Goal: Information Seeking & Learning: Understand process/instructions

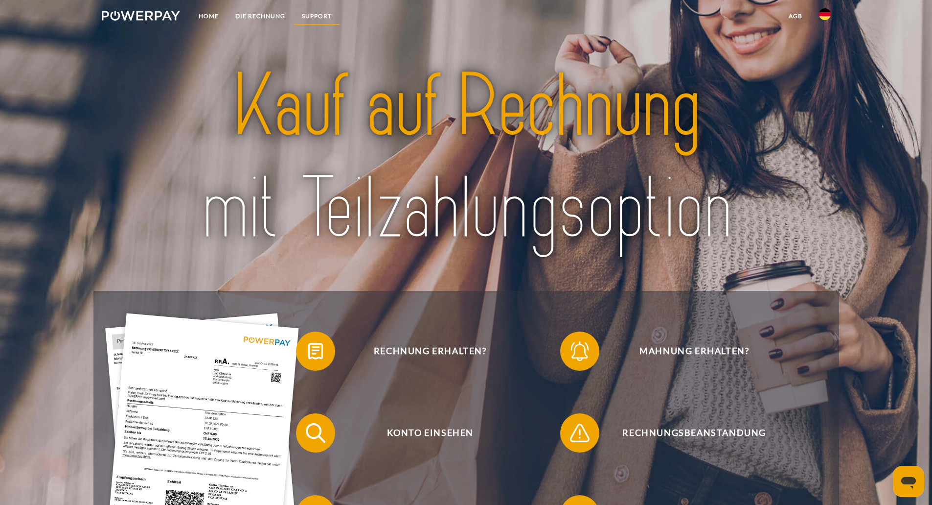
click at [310, 20] on link "SUPPORT" at bounding box center [317, 16] width 46 height 18
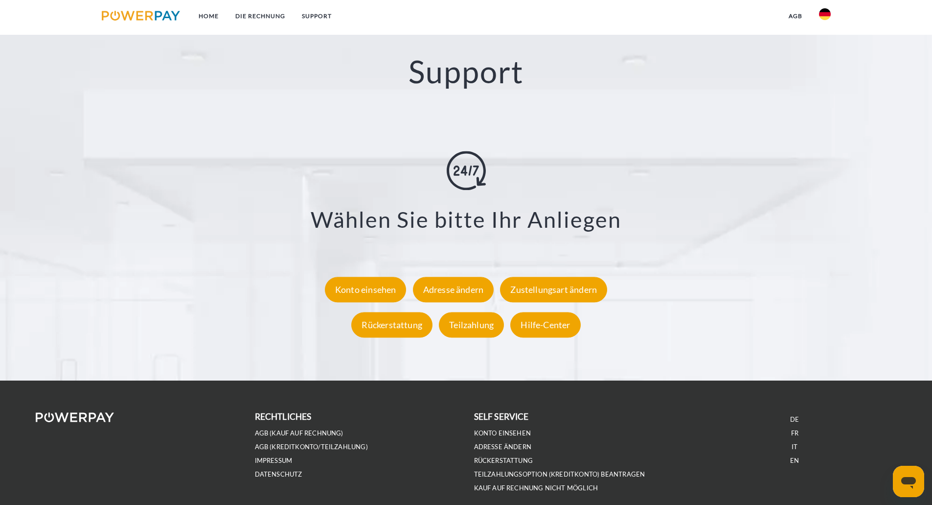
scroll to position [1728, 0]
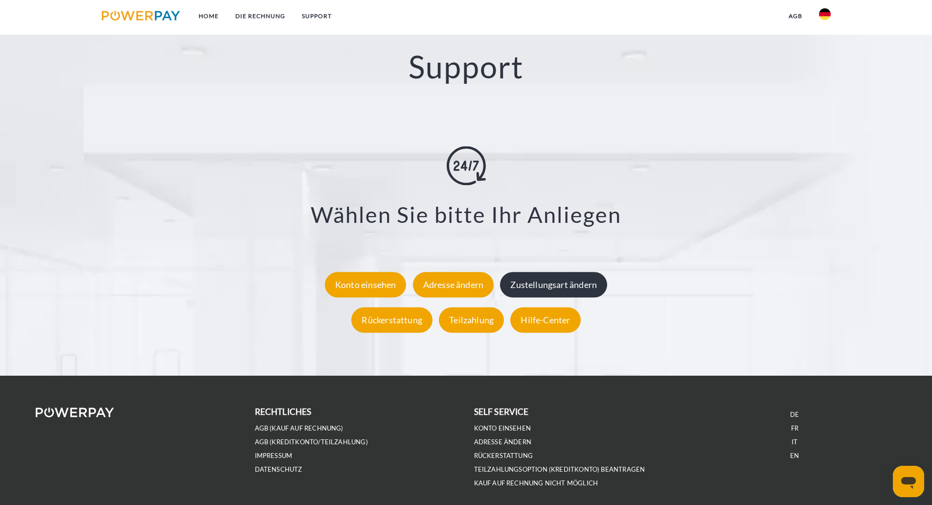
click at [589, 288] on div "Zustellungsart ändern" at bounding box center [553, 284] width 107 height 25
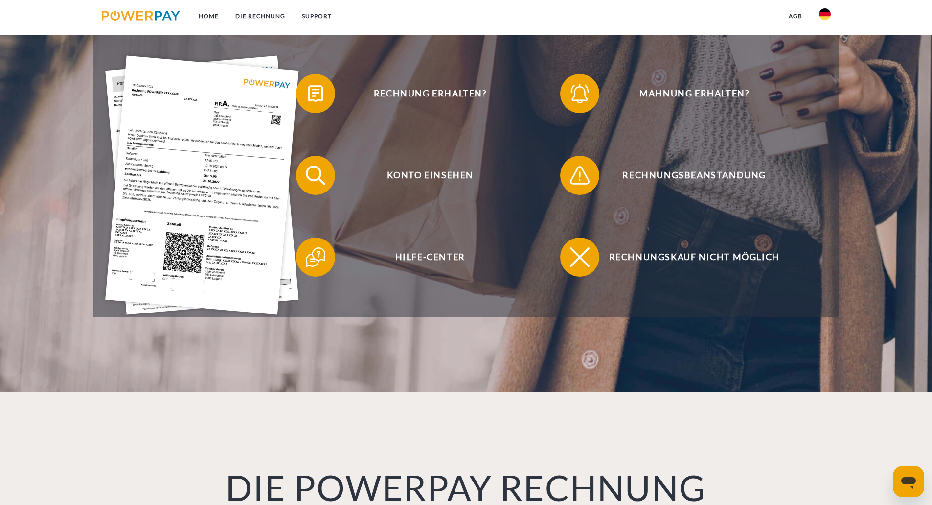
scroll to position [245, 0]
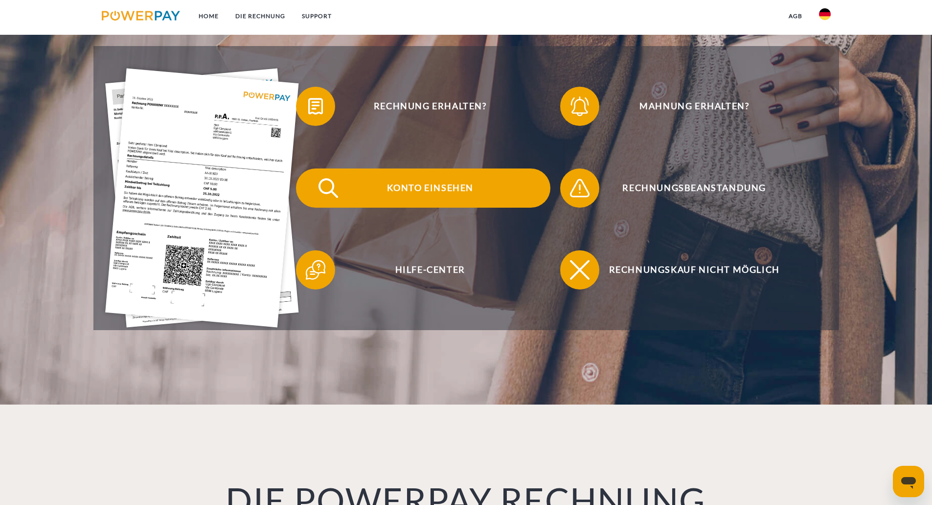
click at [440, 184] on span "Konto einsehen" at bounding box center [430, 187] width 240 height 39
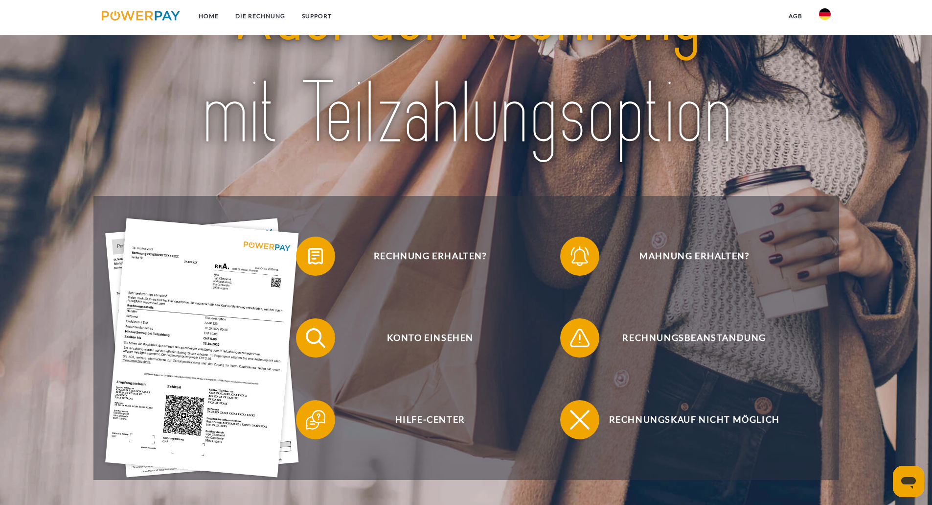
scroll to position [98, 0]
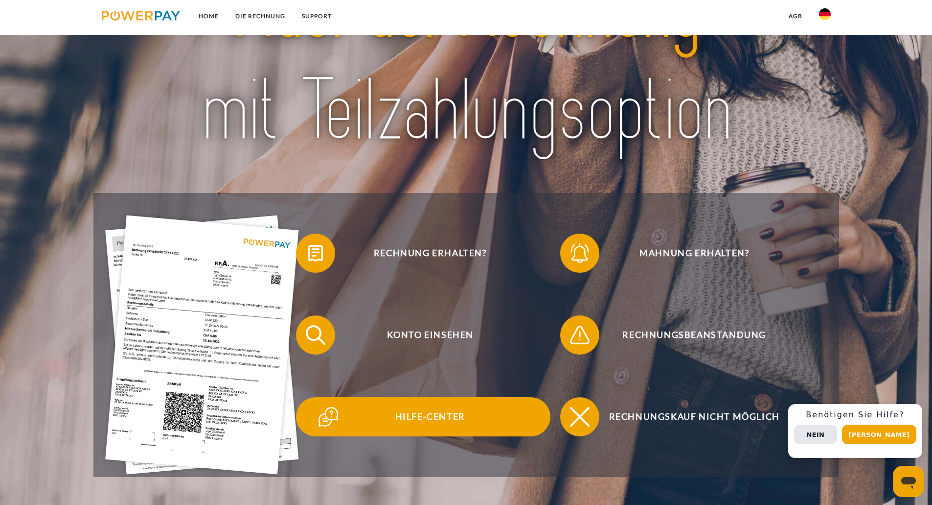
click at [440, 411] on span "Hilfe-Center" at bounding box center [430, 416] width 240 height 39
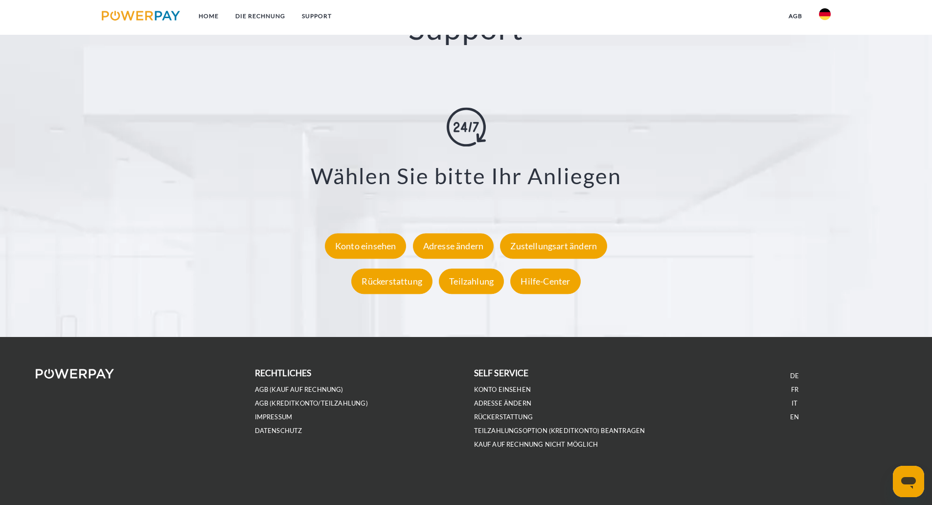
scroll to position [1768, 0]
click at [527, 241] on div "Zustellungsart ändern" at bounding box center [553, 245] width 107 height 25
